Goal: Task Accomplishment & Management: Complete application form

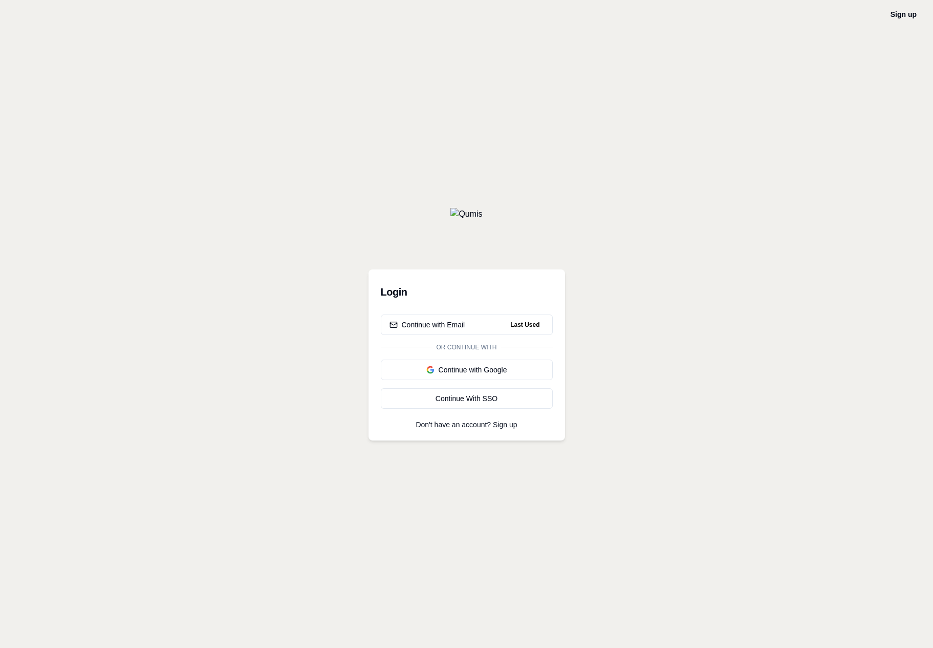
click at [143, 429] on div "Sign up Login Continue with Email Last Used Or continue with Continue with Goog…" at bounding box center [466, 324] width 933 height 648
click at [464, 22] on div "LOCAL Sign up Login Continue with Email Last Used Or continue with Continue wit…" at bounding box center [466, 324] width 933 height 648
click at [431, 109] on div "Sign up Login Continue with Email Last Used Or continue with Continue with Goog…" at bounding box center [466, 324] width 933 height 648
drag, startPoint x: 431, startPoint y: 153, endPoint x: 690, endPoint y: 188, distance: 261.5
click at [0, 0] on div "Sign up Login Continue with Email Last Used Or continue with Continue with Goog…" at bounding box center [466, 324] width 933 height 648
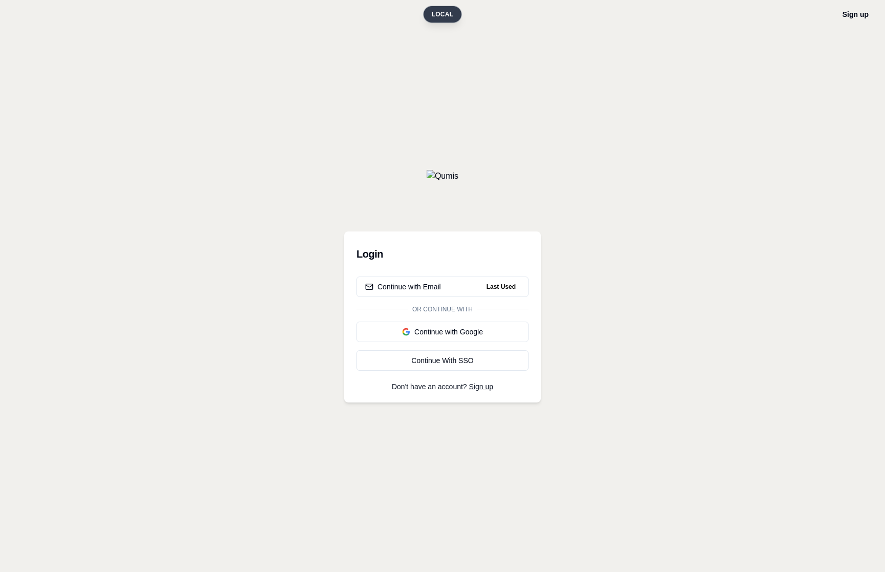
click at [427, 14] on html "LOCAL Sign up Login Continue with Email Last Used Or continue with Continue wit…" at bounding box center [442, 286] width 885 height 572
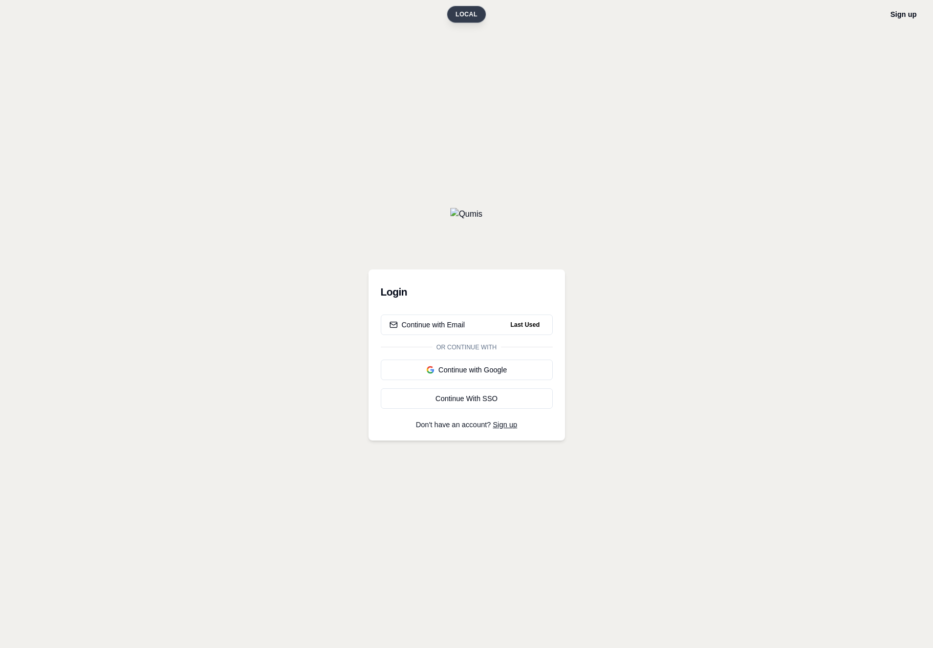
click at [702, 134] on div "Sign up Login Continue with Email Last Used Or continue with Continue with Goog…" at bounding box center [466, 324] width 933 height 648
click at [469, 14] on span "LOCAL" at bounding box center [467, 14] width 22 height 8
click at [728, 90] on div "Sign up Login Continue with Email Last Used Or continue with Continue with Goog…" at bounding box center [466, 324] width 933 height 648
click at [460, 12] on span "LOCAL" at bounding box center [467, 14] width 22 height 8
click at [474, 15] on span "LOCAL" at bounding box center [467, 14] width 22 height 8
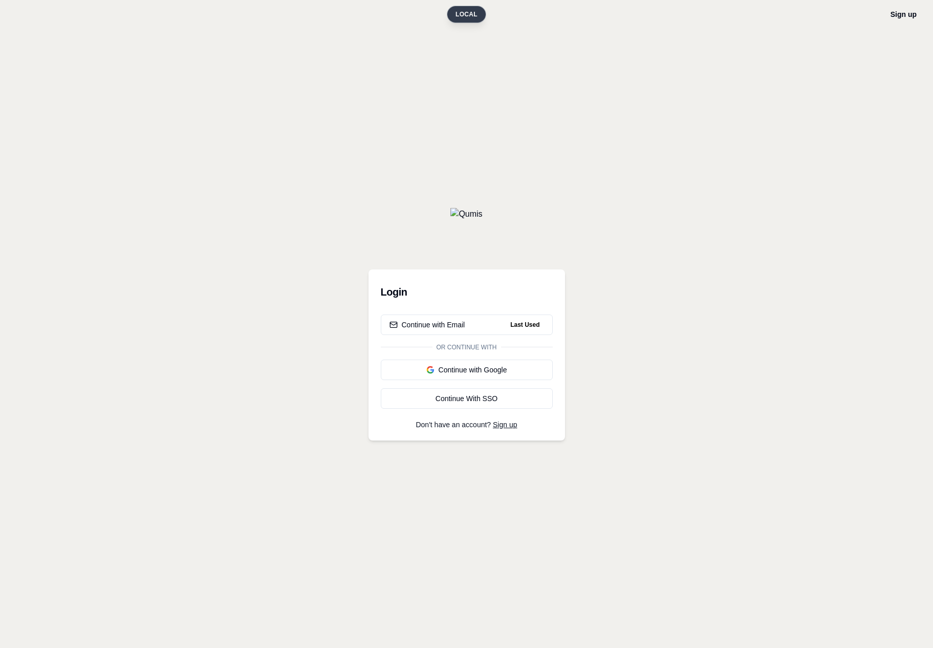
click at [476, 11] on span "LOCAL" at bounding box center [467, 14] width 22 height 8
click at [318, 124] on div "Sign up Login Continue with Email Last Used Or continue with Continue with Goog…" at bounding box center [466, 324] width 933 height 648
click at [320, 456] on div "Sign up Login Continue with Email Last Used Or continue with Continue with Goog…" at bounding box center [466, 324] width 933 height 648
click at [276, 339] on div "Sign up Login Continue with Email Last Used Or continue with Continue with Goog…" at bounding box center [466, 324] width 933 height 648
click at [330, 100] on div "Sign up Login Continue with Email Last Used Or continue with Continue with Goog…" at bounding box center [466, 324] width 933 height 648
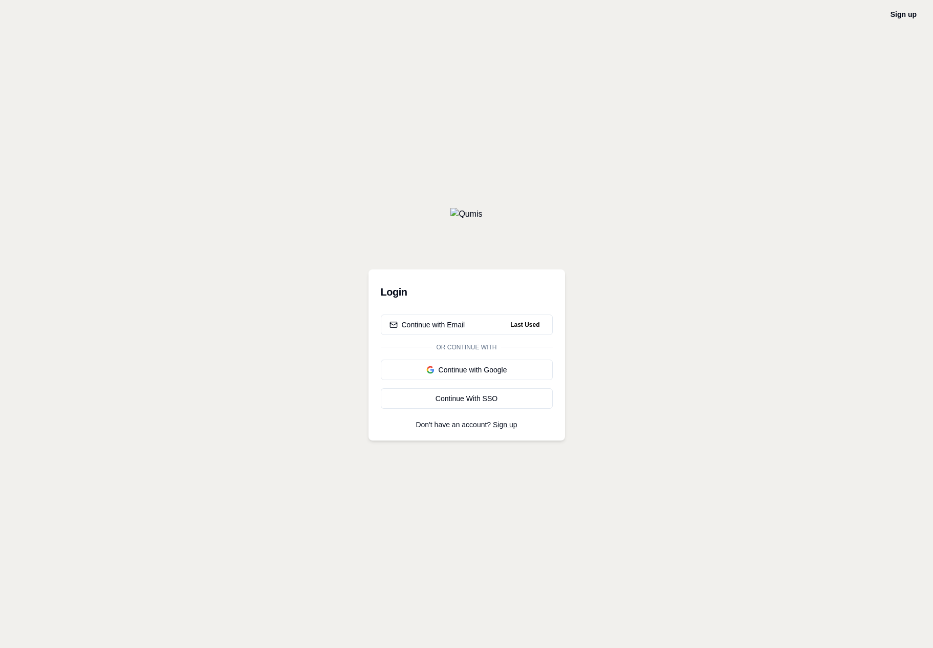
drag, startPoint x: 0, startPoint y: 0, endPoint x: 286, endPoint y: 454, distance: 536.3
click at [0, 0] on div "Sign up Login Continue with Email Last Used Or continue with Continue with Goog…" at bounding box center [466, 324] width 933 height 648
click at [610, 347] on div "Sign up Login Continue with Email Last Used Or continue with Continue with Goog…" at bounding box center [466, 324] width 933 height 648
drag, startPoint x: 0, startPoint y: 0, endPoint x: 106, endPoint y: 216, distance: 240.2
click at [0, 0] on div "Sign up Login Continue with Email Last Used Or continue with Continue with Goog…" at bounding box center [466, 324] width 933 height 648
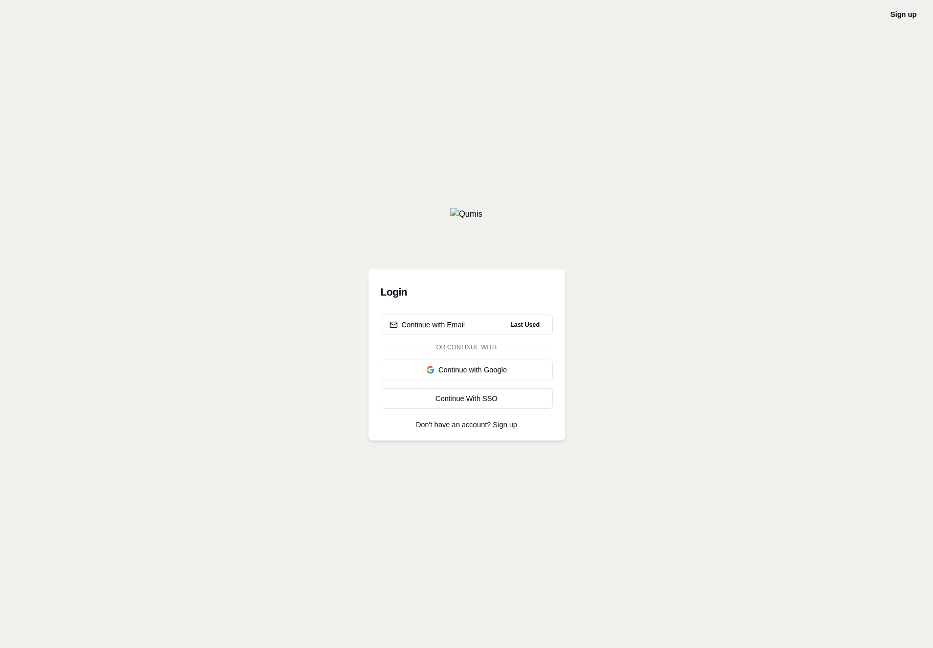
click at [275, 131] on div "Sign up Login Continue with Email Last Used Or continue with Continue with Goog…" at bounding box center [466, 324] width 933 height 648
click at [913, 15] on link "Sign up" at bounding box center [904, 14] width 26 height 8
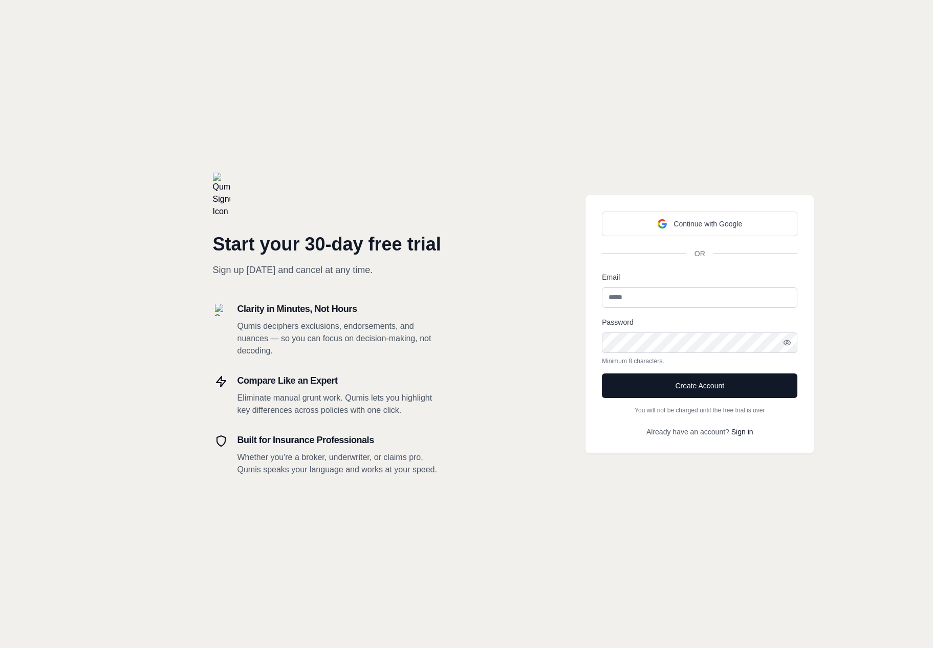
click at [640, 119] on div "Continue with Google OR Email Password Minimum 8 characters. Create Account You…" at bounding box center [700, 324] width 467 height 648
